Goal: Task Accomplishment & Management: Complete application form

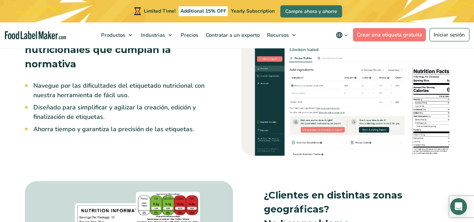
scroll to position [456, 0]
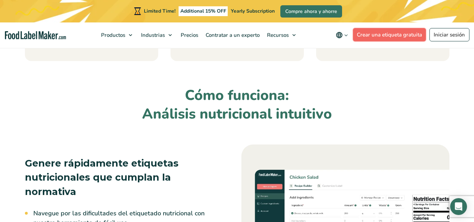
click at [412, 33] on link "Crear una etiqueta gratuita" at bounding box center [389, 34] width 73 height 13
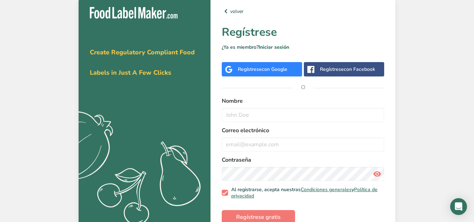
click at [275, 72] on span "con Google" at bounding box center [275, 69] width 26 height 7
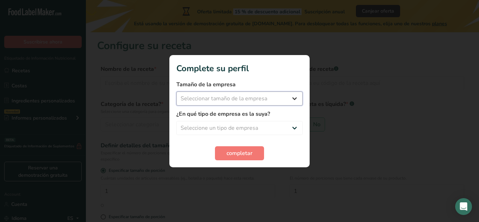
click at [284, 95] on select "Seleccionar tamaño de la empresa Menos de 10 empleados De 10 a 50 empleados De …" at bounding box center [239, 99] width 126 height 14
select select "1"
click at [176, 92] on select "Seleccionar tamaño de la empresa Menos de 10 empleados De 10 a 50 empleados De …" at bounding box center [239, 99] width 126 height 14
click at [266, 128] on select "Seleccione un tipo de empresa Fabricante de alimentos envasados Restaurante y c…" at bounding box center [239, 128] width 126 height 14
select select "3"
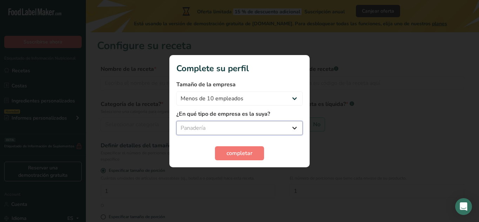
click at [176, 121] on select "Seleccione un tipo de empresa Fabricante de alimentos envasados Restaurante y c…" at bounding box center [239, 128] width 126 height 14
click at [235, 154] on span "completar" at bounding box center [240, 153] width 26 height 8
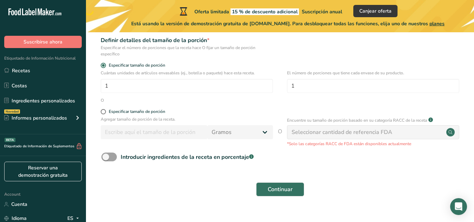
scroll to position [118, 0]
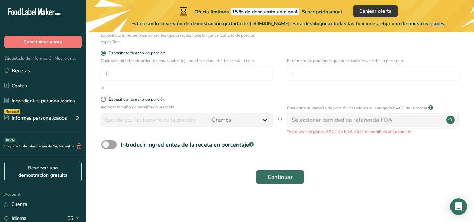
click at [307, 121] on div "Seleccionar cantidad de referencia FDA" at bounding box center [342, 120] width 101 height 8
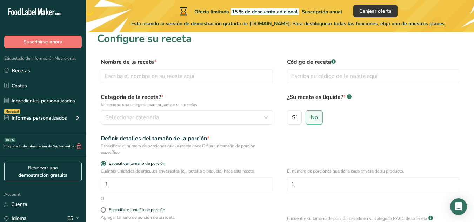
scroll to position [0, 0]
